Goal: Information Seeking & Learning: Learn about a topic

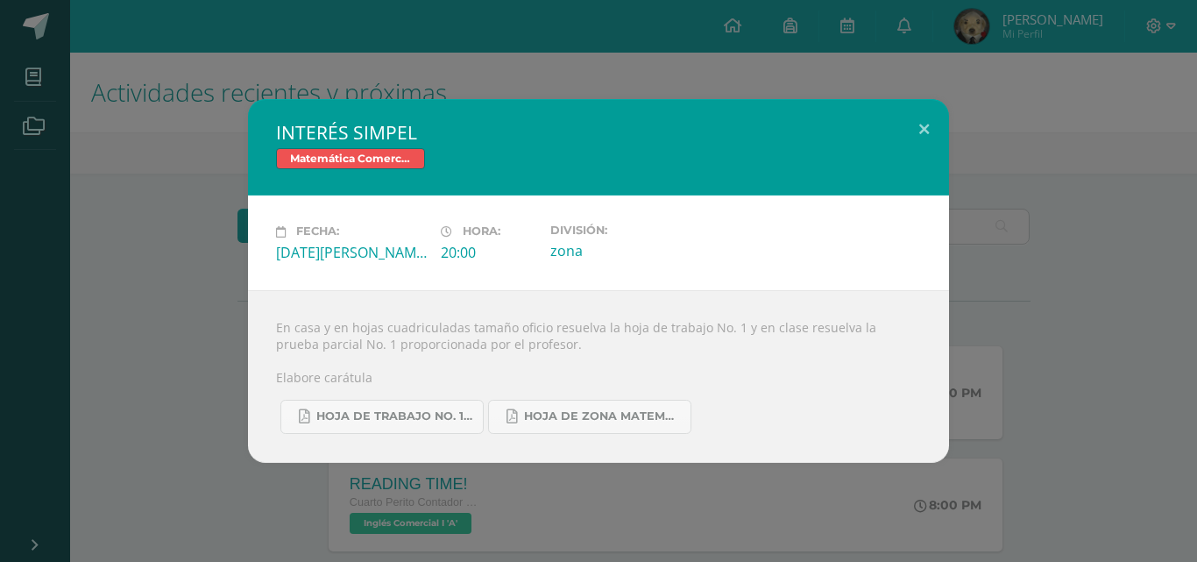
scroll to position [175, 0]
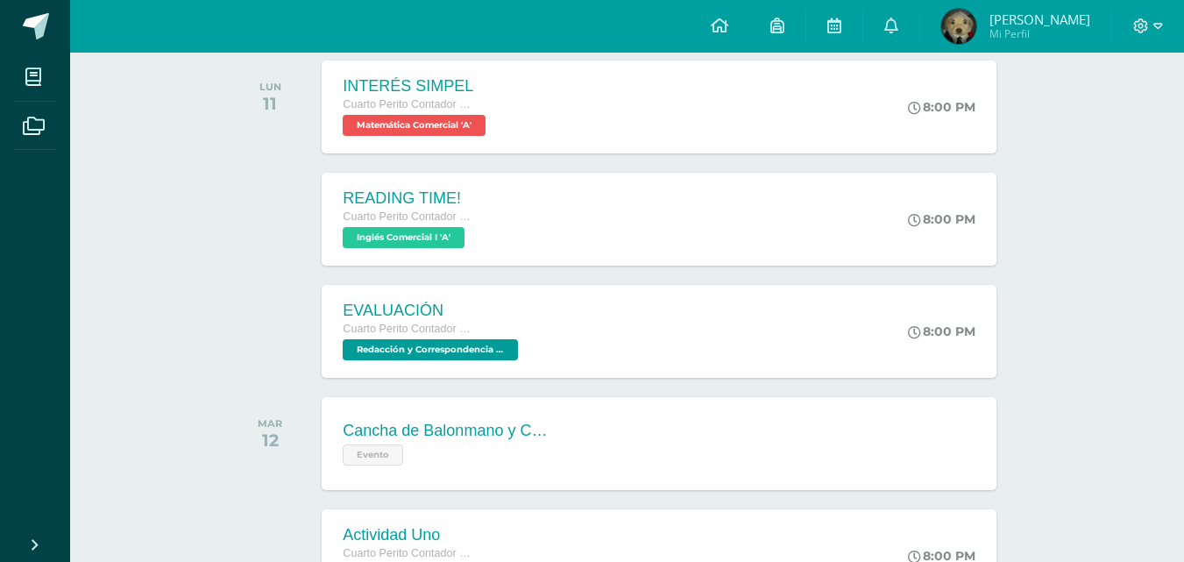
scroll to position [350, 0]
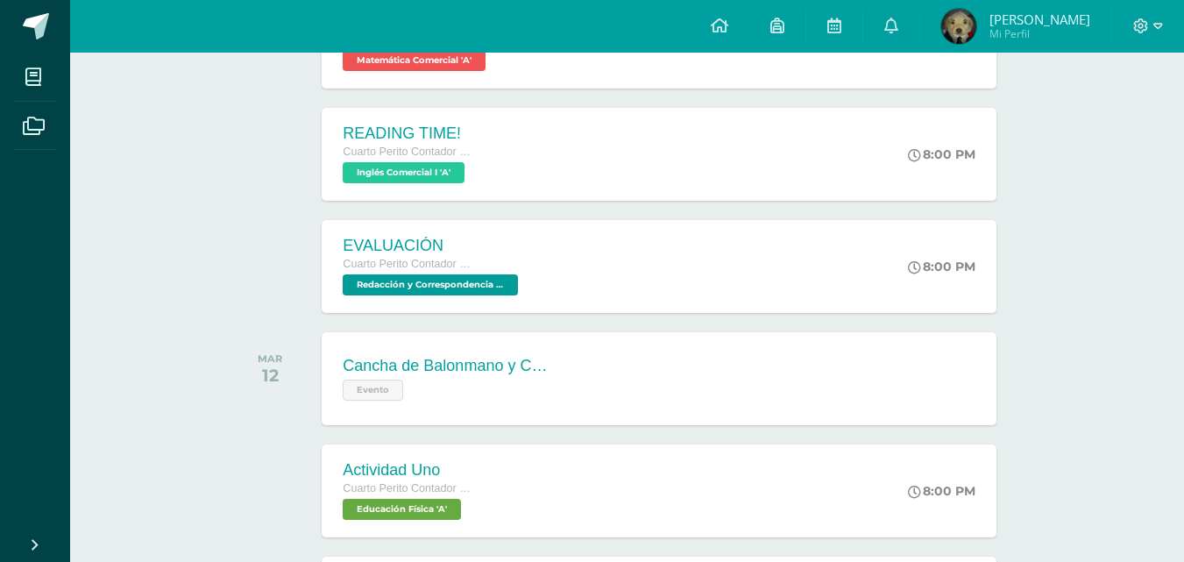
click at [701, 366] on div "Cancha de Balonmano y Contenido Evento Cancha de Balonmano y Contenido Evento C…" at bounding box center [659, 378] width 674 height 93
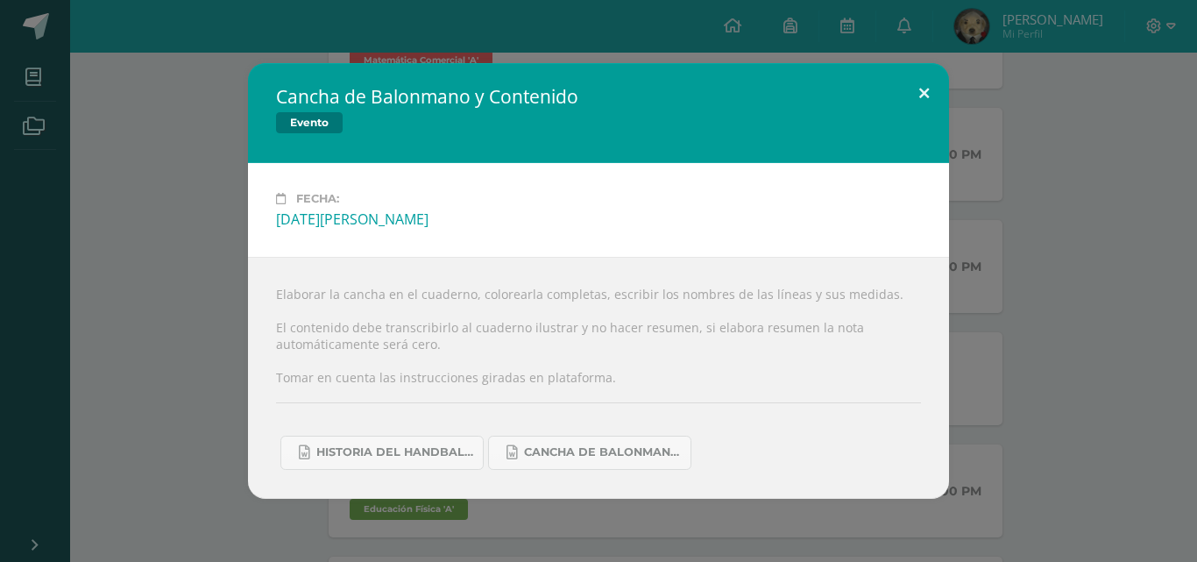
drag, startPoint x: 935, startPoint y: 88, endPoint x: 901, endPoint y: 186, distance: 102.8
click at [934, 89] on button at bounding box center [924, 93] width 50 height 60
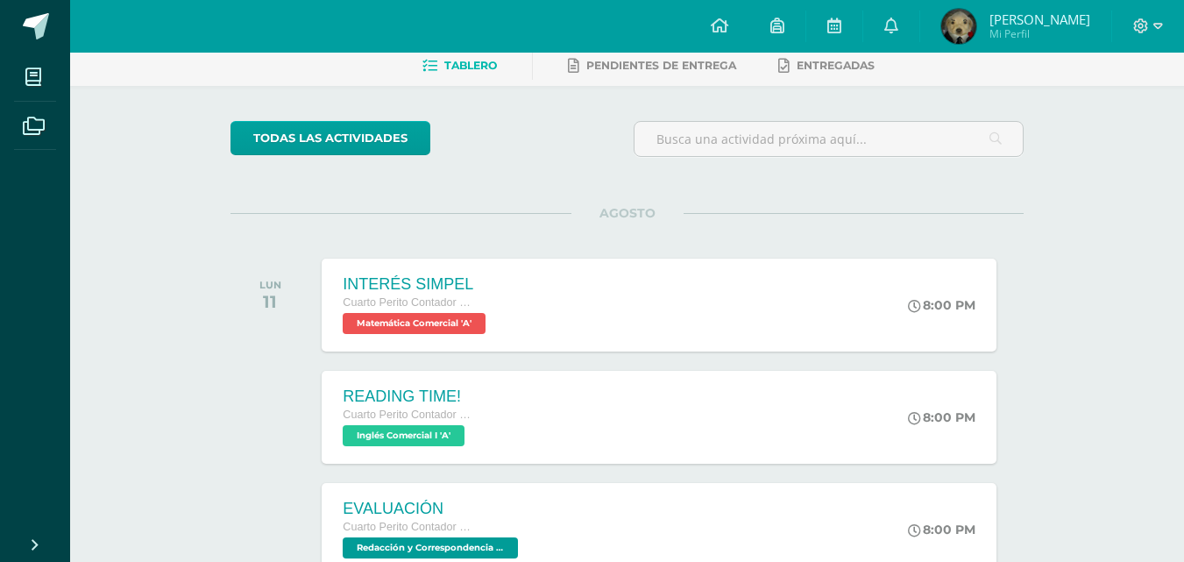
scroll to position [526, 0]
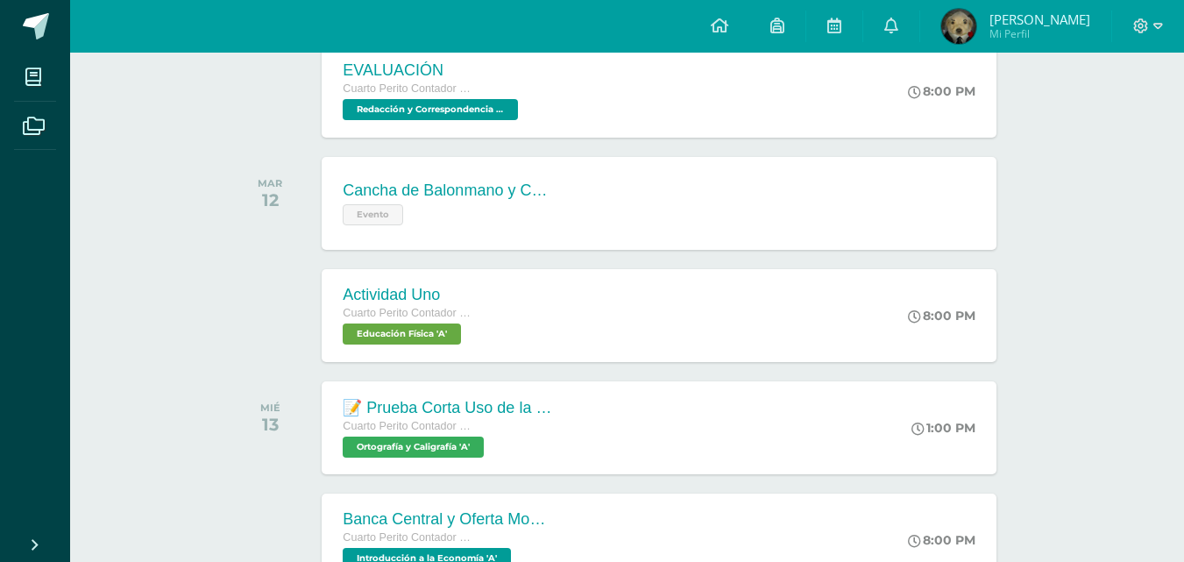
click at [795, 225] on div "Cancha de Balonmano y Contenido Evento Cancha de Balonmano y Contenido Evento F…" at bounding box center [659, 203] width 674 height 93
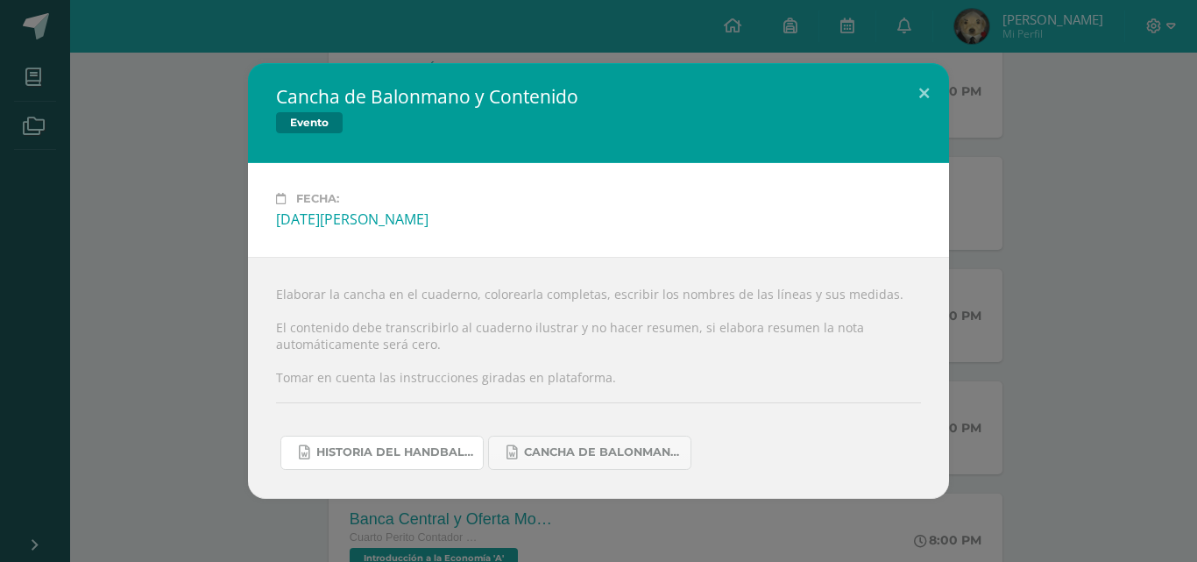
click at [453, 463] on link "Historia del handball.docx" at bounding box center [381, 452] width 203 height 34
drag, startPoint x: 631, startPoint y: 458, endPoint x: 613, endPoint y: 468, distance: 20.0
click at [630, 457] on span "Cancha de Balonmano.docx" at bounding box center [603, 452] width 158 height 14
click at [345, 150] on div "Cancha de Balonmano y Contenido Evento" at bounding box center [598, 113] width 701 height 100
click at [931, 102] on button at bounding box center [924, 93] width 50 height 60
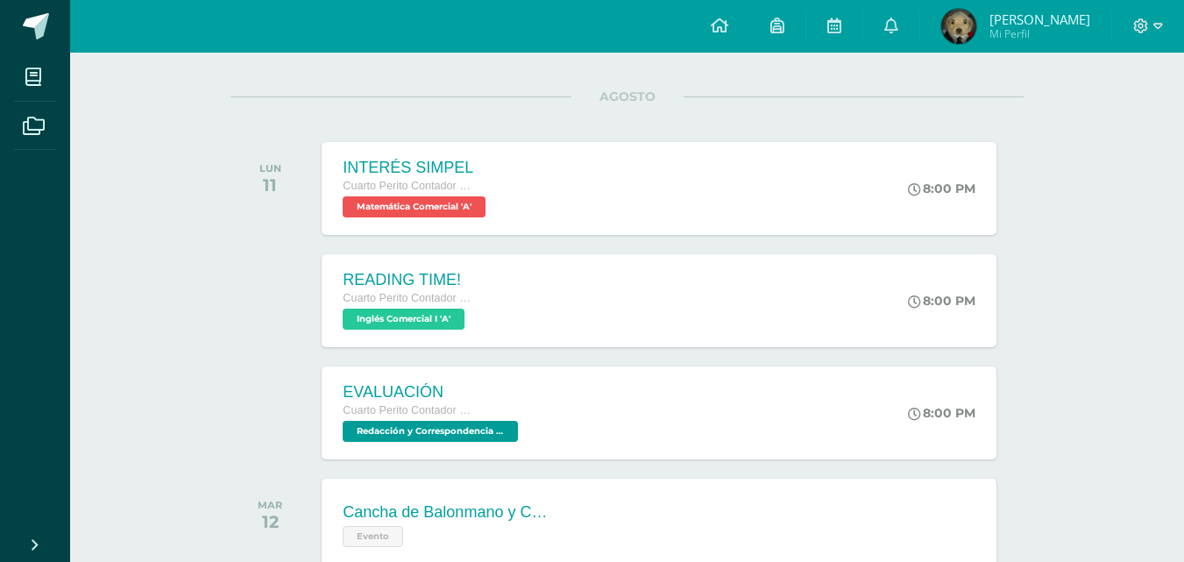
scroll to position [175, 0]
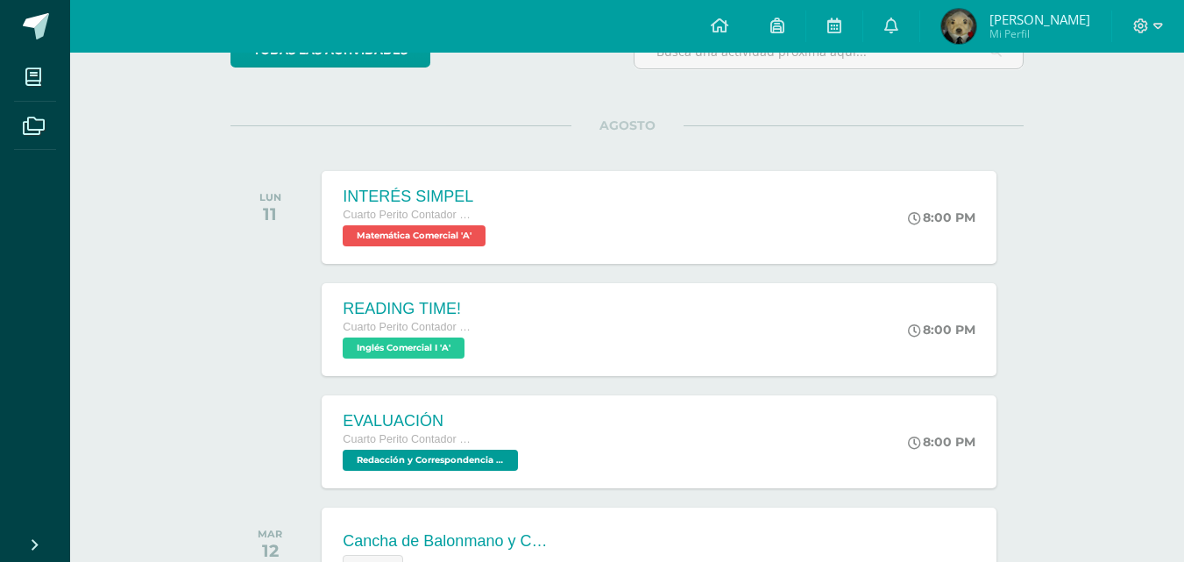
click at [746, 442] on div "EVALUACIÓN Cuarto Perito Contador con Orientación en Computación Redacción y Co…" at bounding box center [659, 441] width 674 height 93
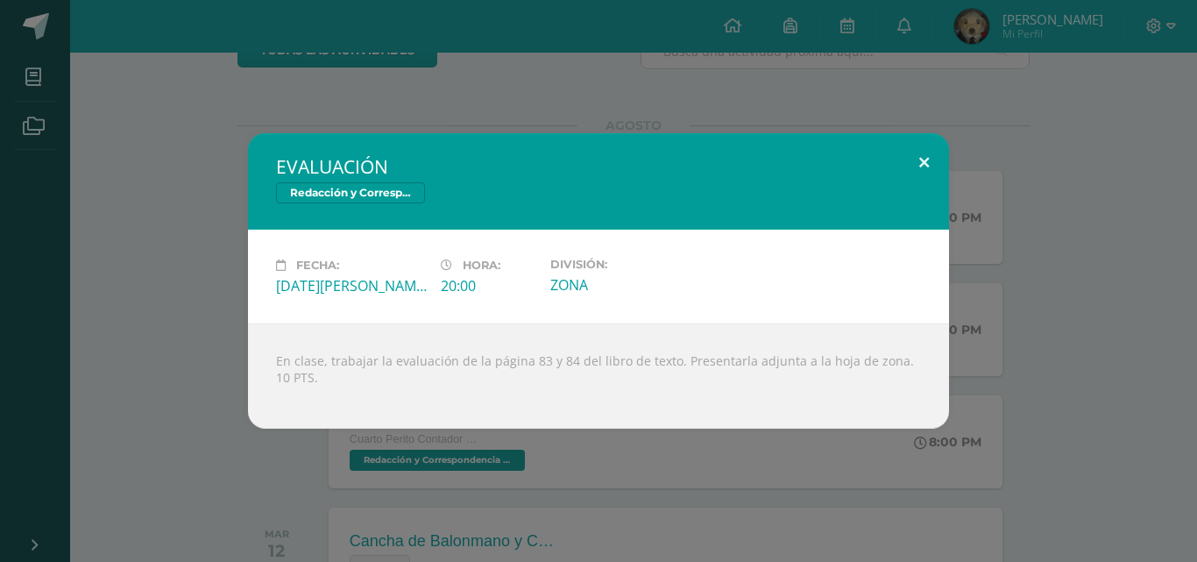
click at [919, 157] on button at bounding box center [924, 163] width 50 height 60
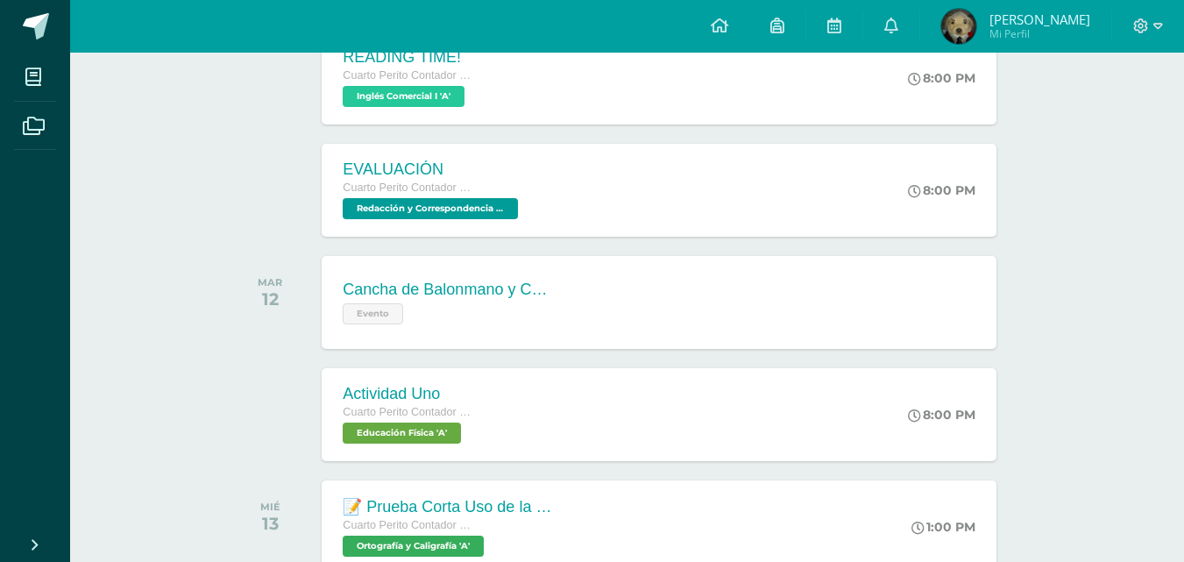
scroll to position [438, 0]
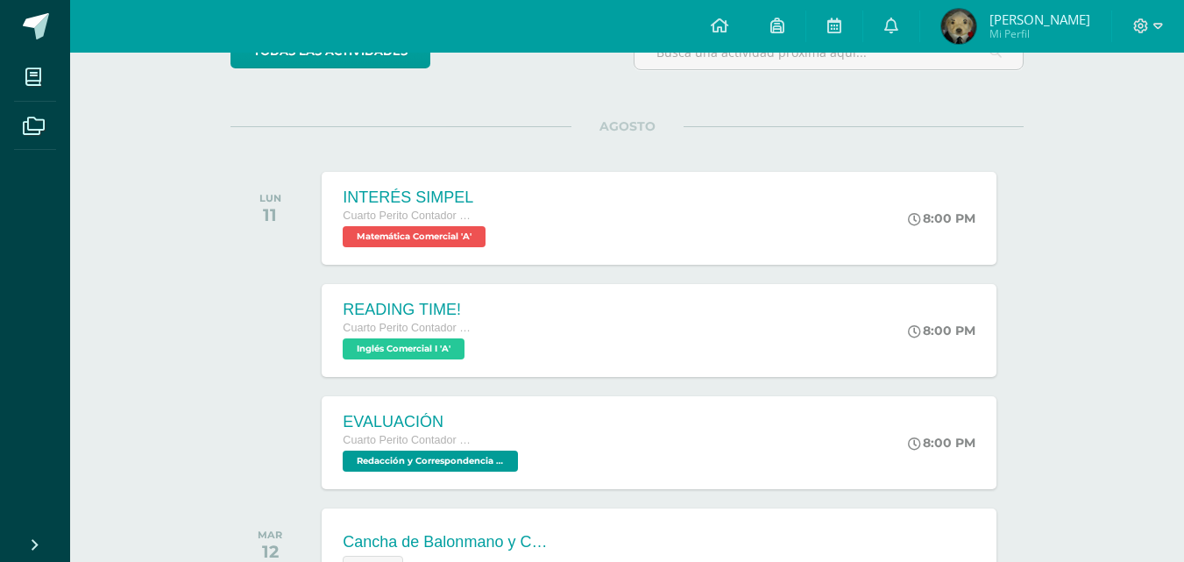
scroll to position [175, 0]
click at [619, 228] on div "INTERÉS SIMPEL Cuarto Perito Contador con Orientación en Computación Matemática…" at bounding box center [659, 217] width 674 height 93
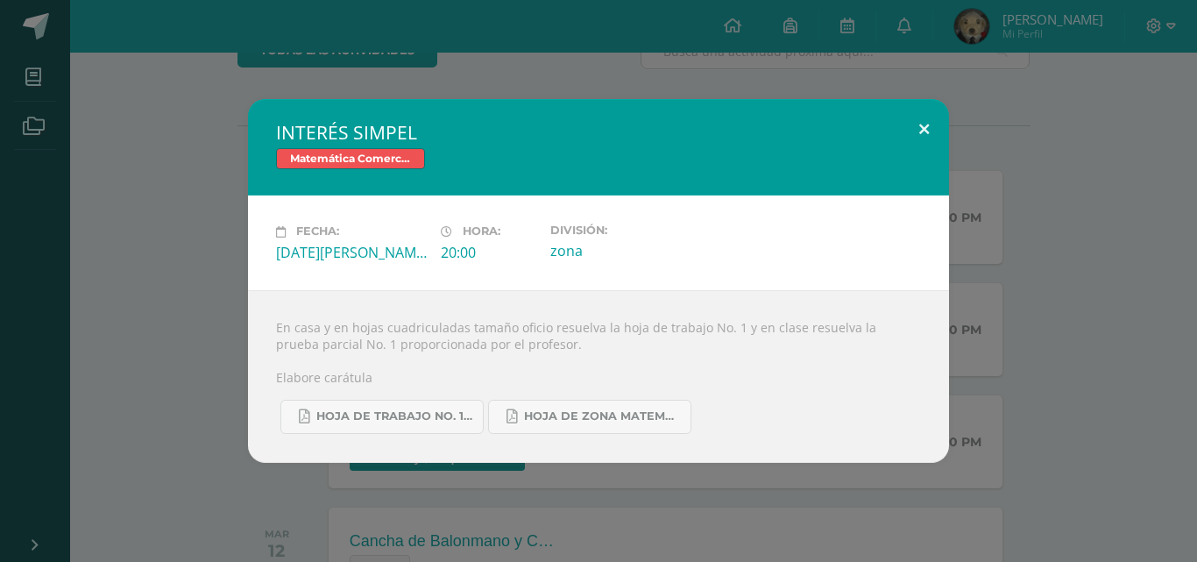
click at [937, 132] on button at bounding box center [924, 129] width 50 height 60
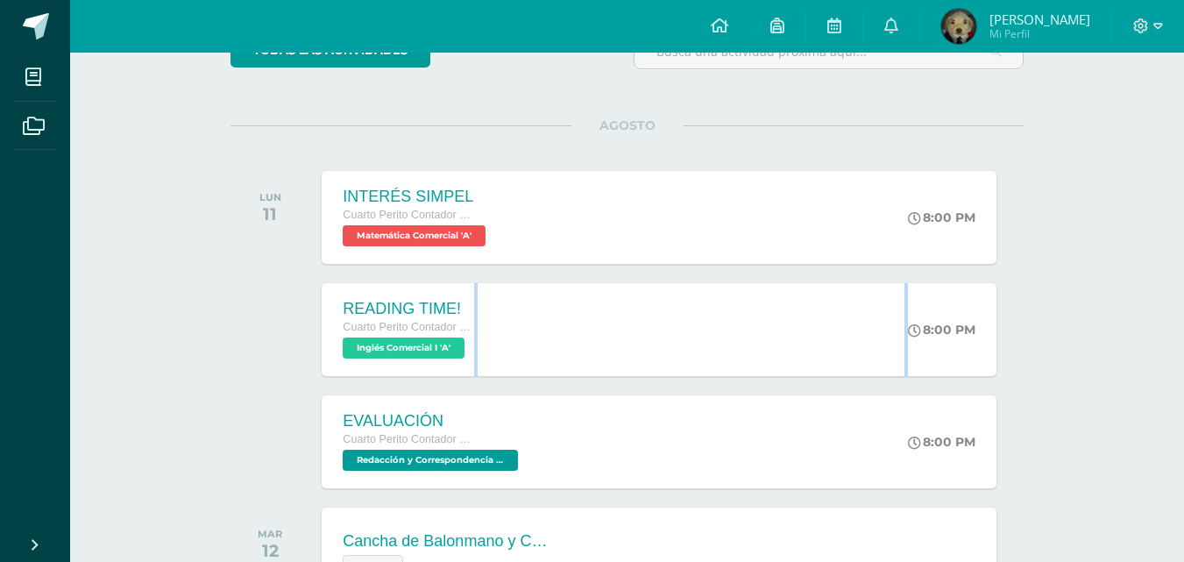
click at [793, 304] on div "READING TIME! Cuarto Perito Contador con Orientación en Computación Inglés Come…" at bounding box center [659, 329] width 674 height 93
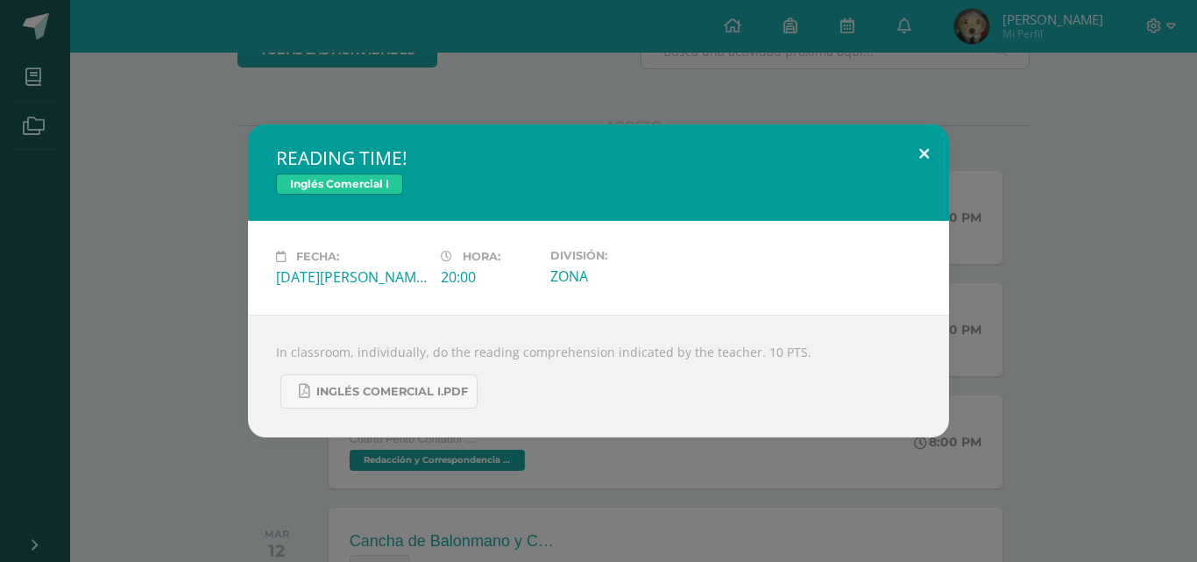
click at [935, 140] on button at bounding box center [924, 154] width 50 height 60
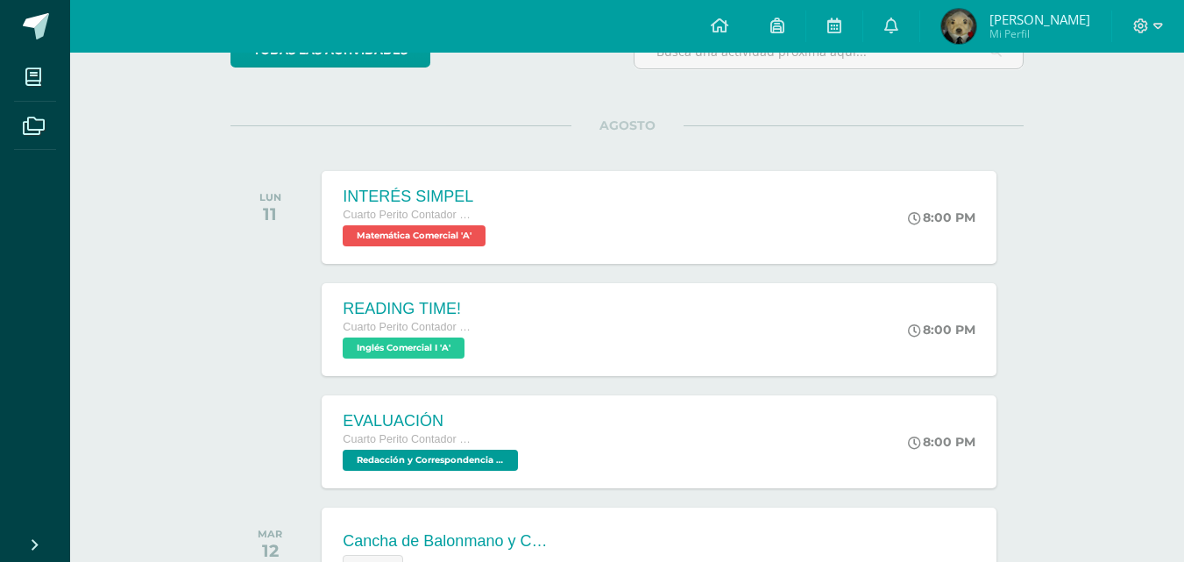
click at [958, 412] on div "8:00 PM" at bounding box center [950, 441] width 92 height 93
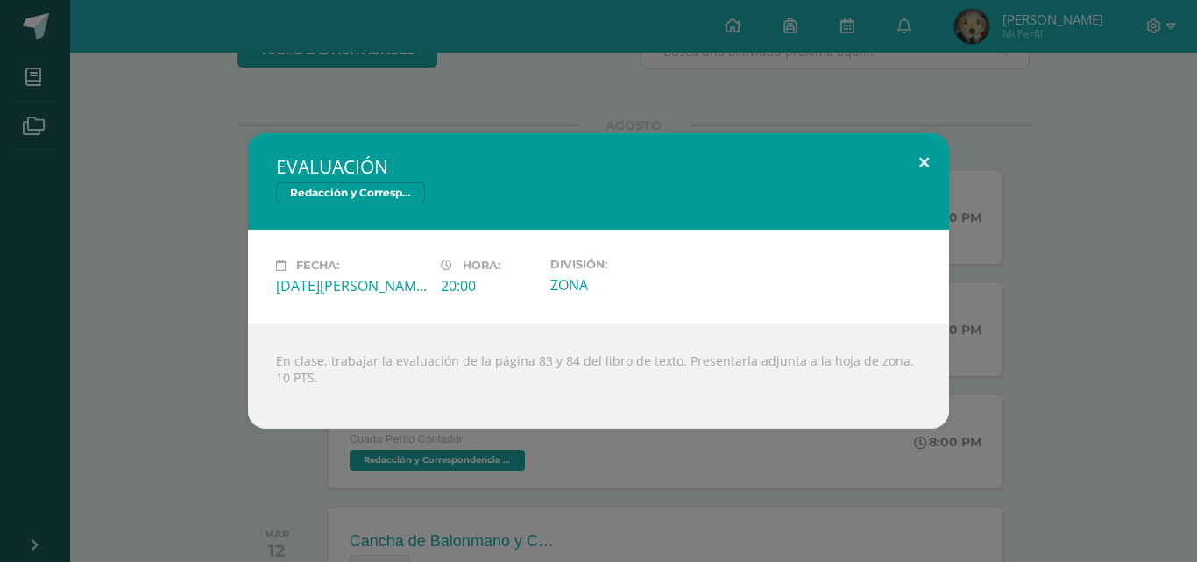
click at [943, 173] on button at bounding box center [924, 163] width 50 height 60
